Goal: Check status: Check status

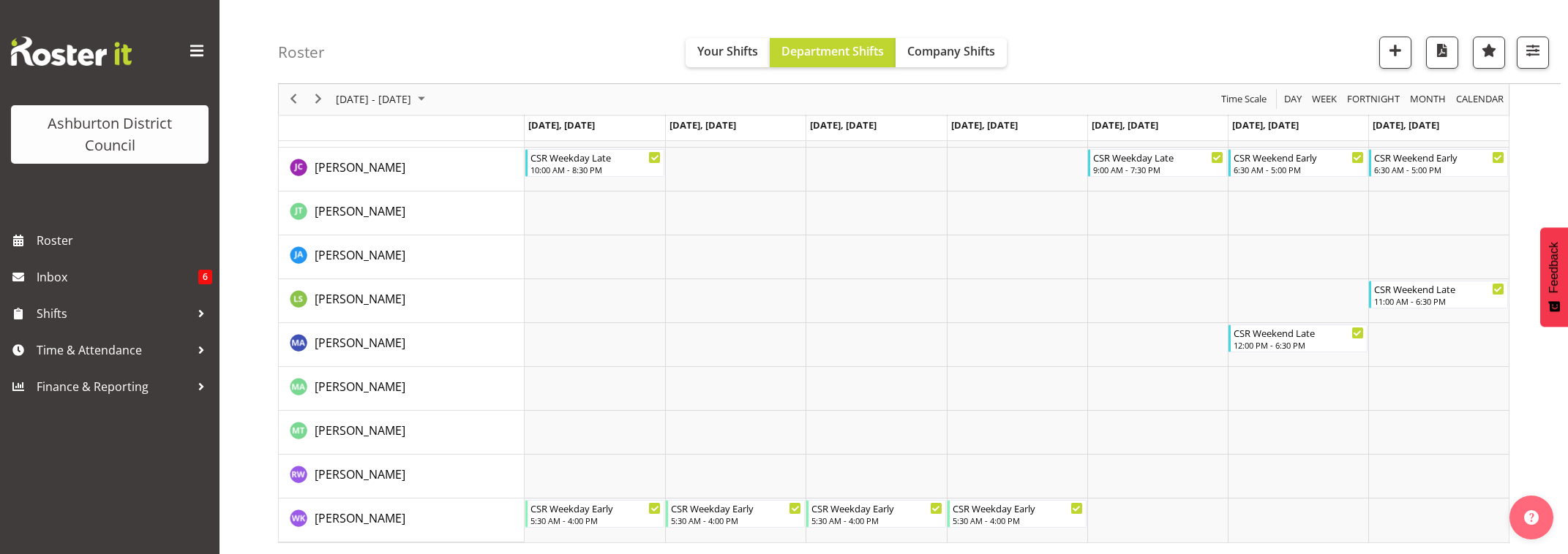
scroll to position [277, 0]
click at [320, 97] on span "Next" at bounding box center [318, 99] width 17 height 18
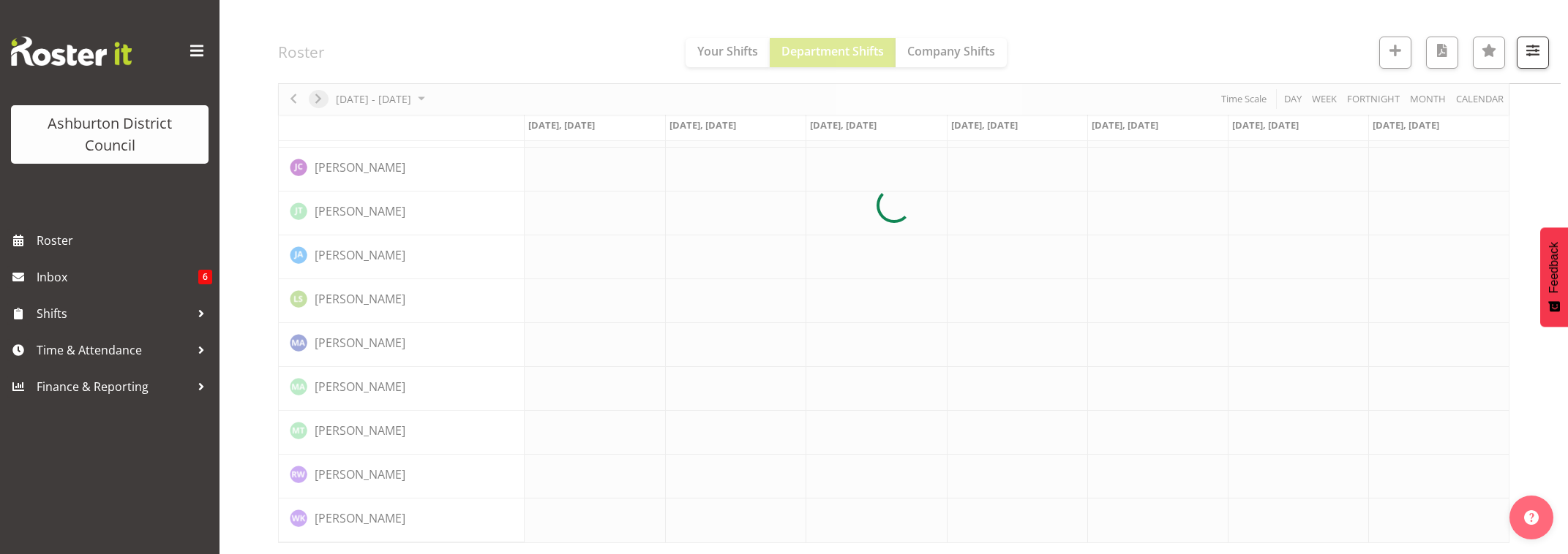
click at [320, 97] on div at bounding box center [893, 206] width 1231 height 675
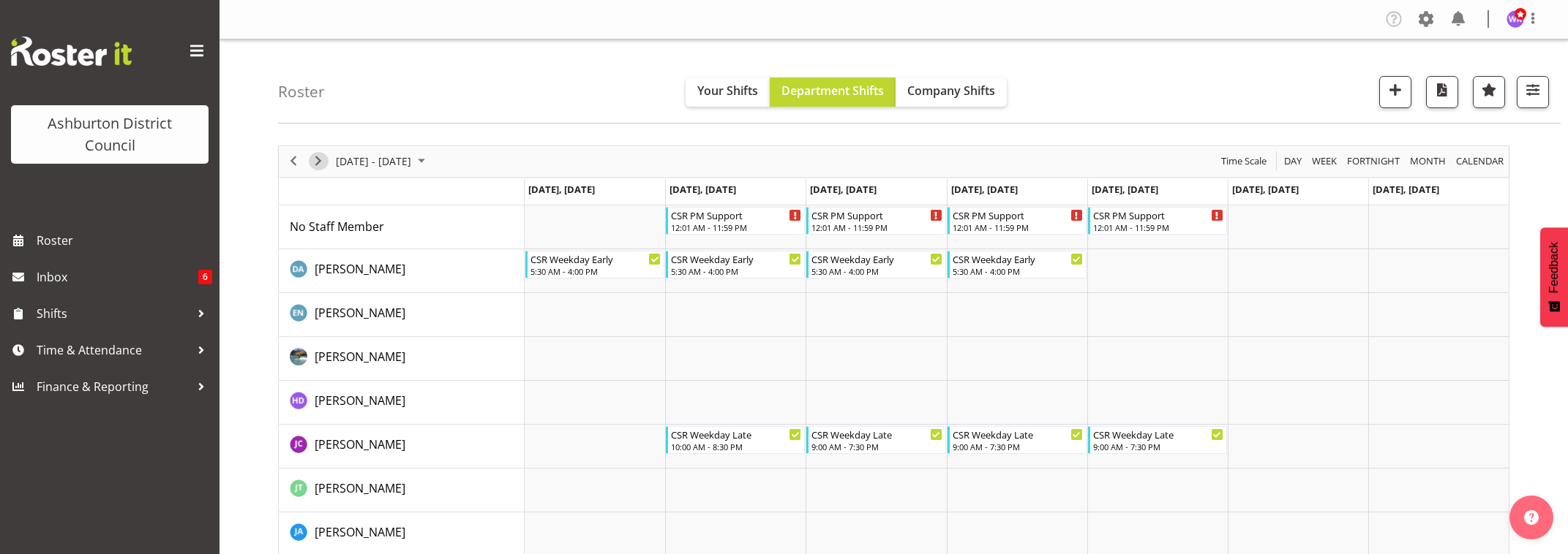
click at [318, 162] on span "Next" at bounding box center [318, 161] width 17 height 18
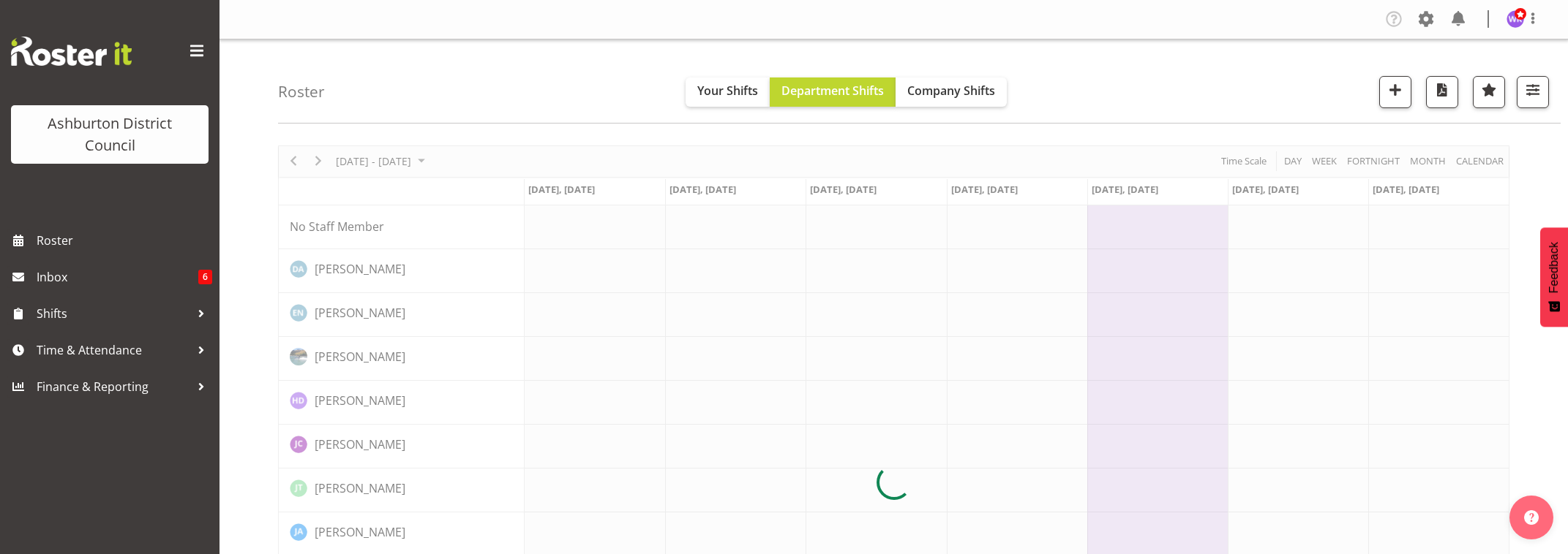
click at [319, 162] on div at bounding box center [893, 483] width 1231 height 675
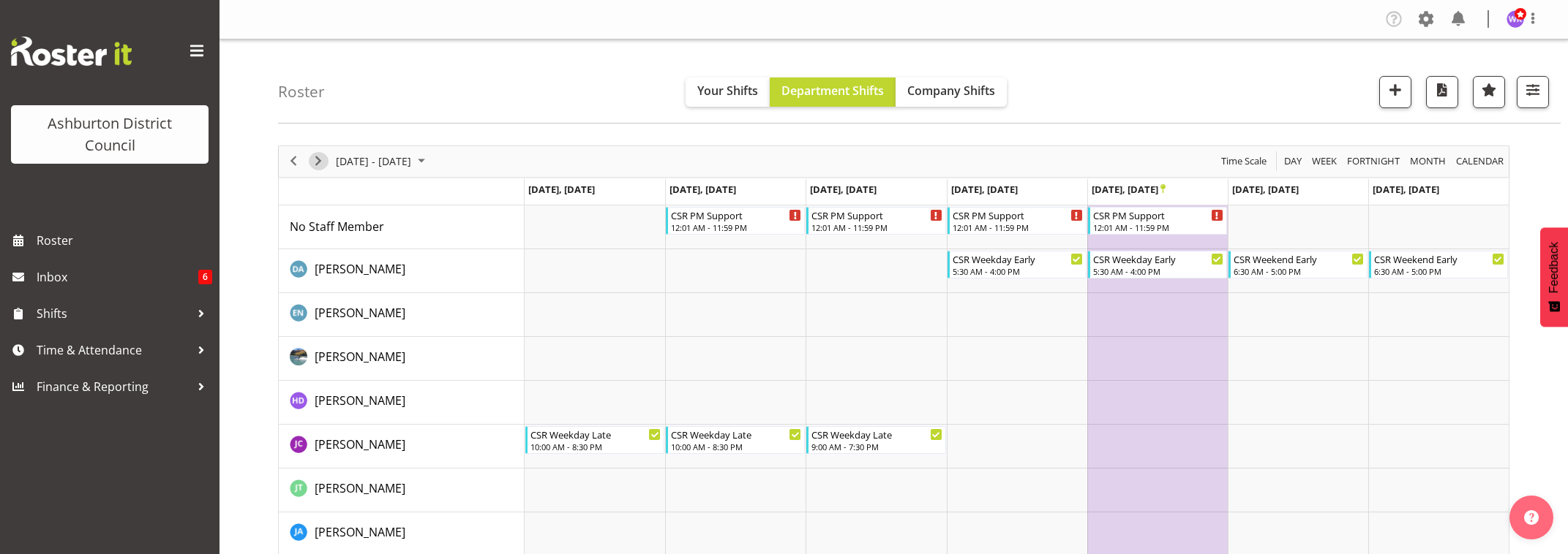
drag, startPoint x: 314, startPoint y: 158, endPoint x: 375, endPoint y: 175, distance: 63.3
click at [324, 158] on span "Next" at bounding box center [318, 161] width 17 height 18
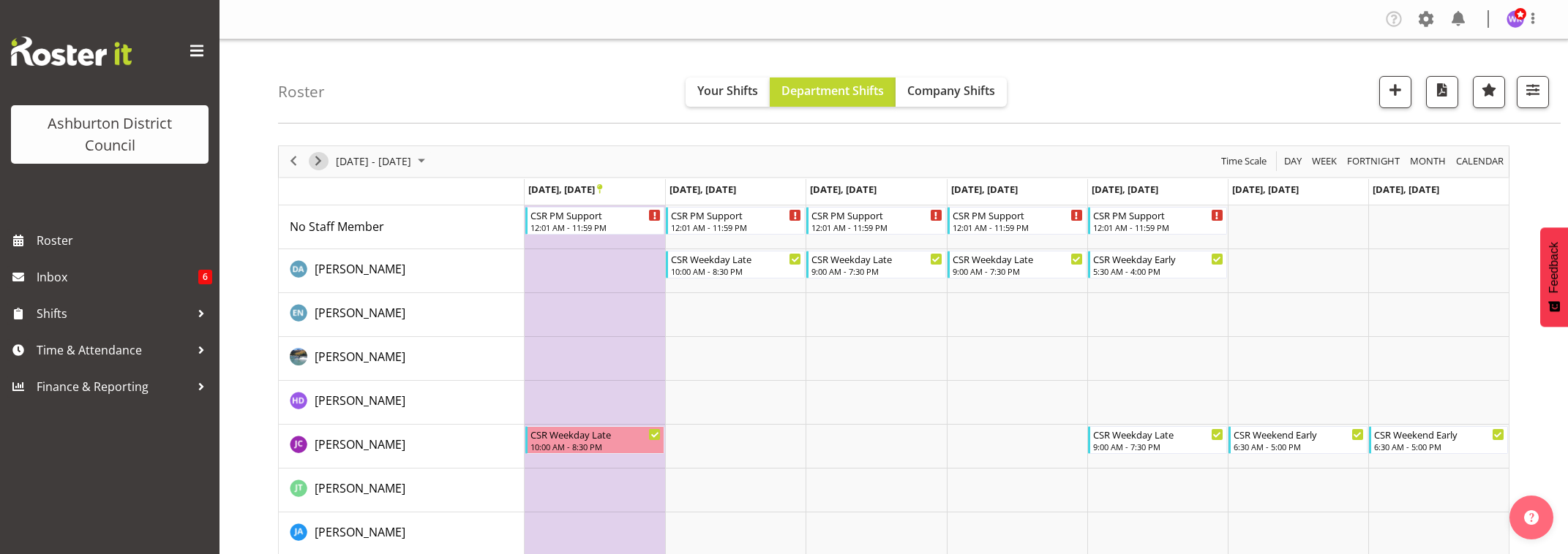
drag, startPoint x: 316, startPoint y: 162, endPoint x: 592, endPoint y: 239, distance: 286.5
click at [349, 169] on div "[DATE] - [DATE]" at bounding box center [356, 161] width 155 height 31
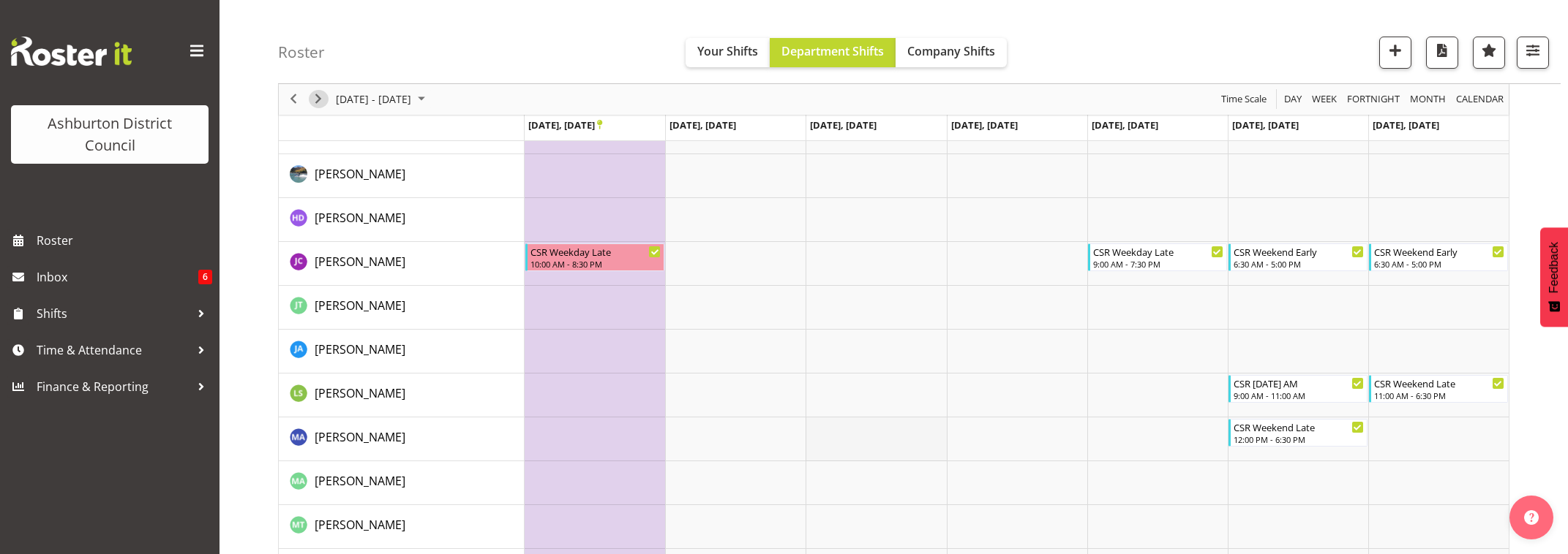
scroll to position [277, 0]
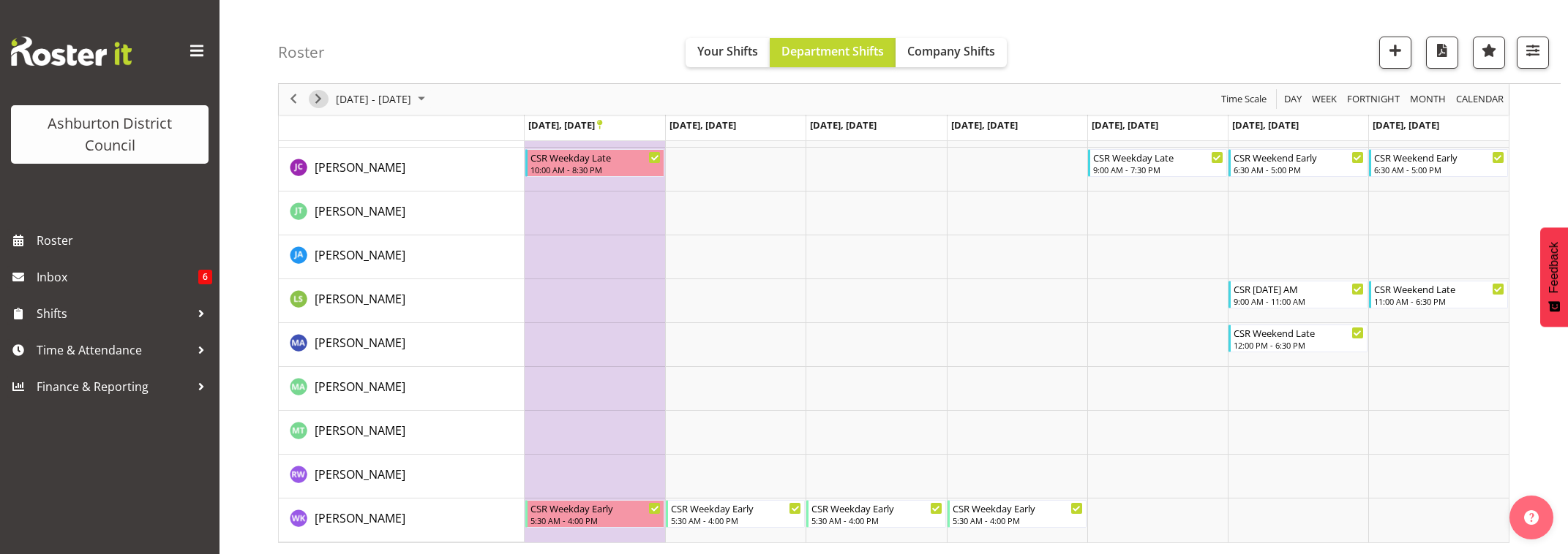
drag, startPoint x: 320, startPoint y: 102, endPoint x: 779, endPoint y: 252, distance: 482.9
click at [320, 102] on span "Next" at bounding box center [318, 99] width 17 height 18
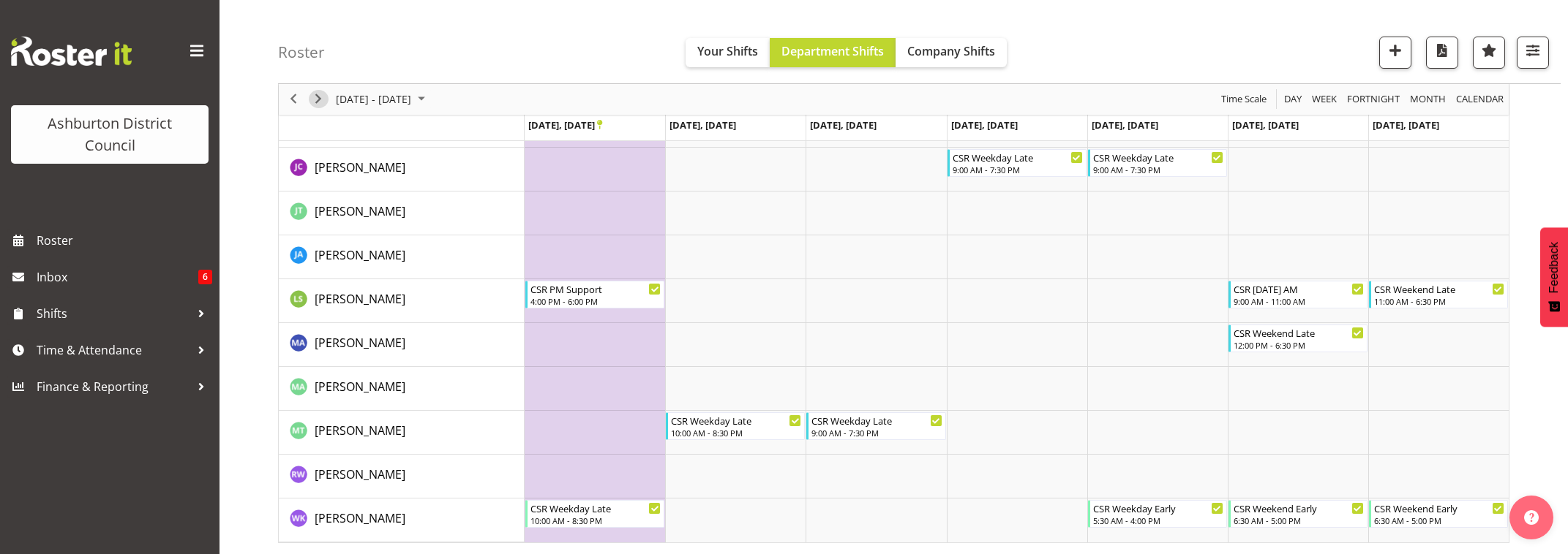
drag, startPoint x: 312, startPoint y: 99, endPoint x: 479, endPoint y: 136, distance: 171.0
click at [314, 99] on span "Next" at bounding box center [318, 99] width 17 height 18
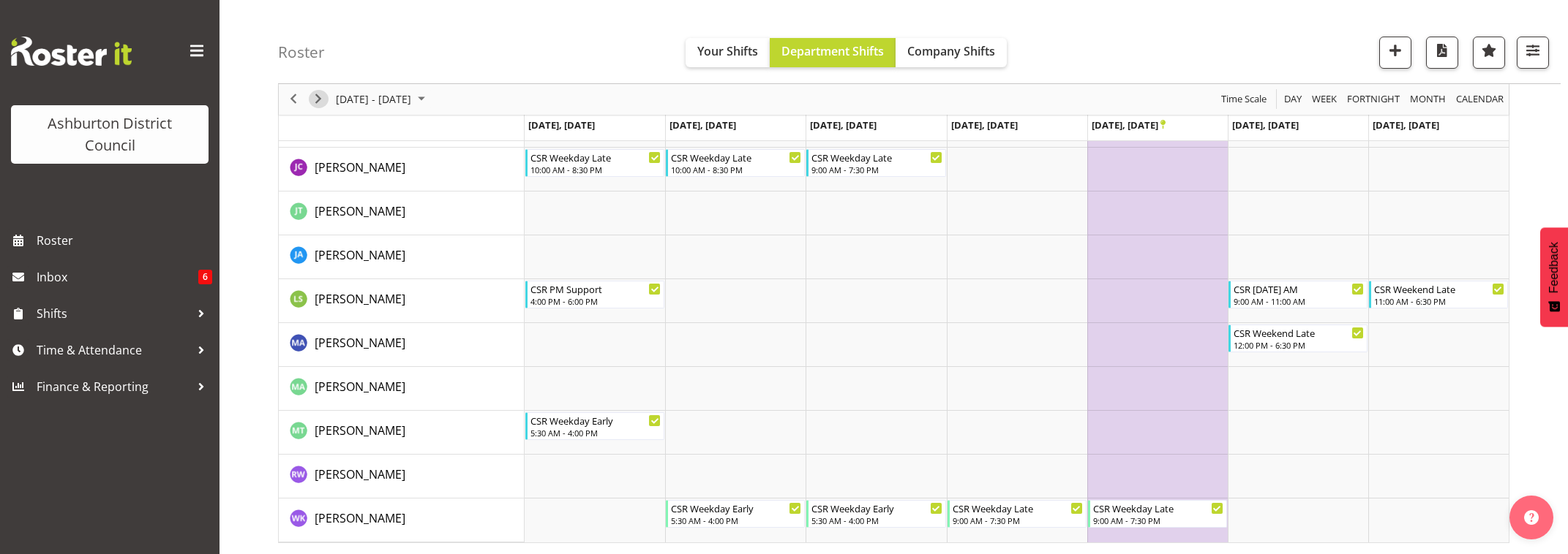
click at [313, 100] on span "Next" at bounding box center [318, 99] width 17 height 18
